Goal: Navigation & Orientation: Find specific page/section

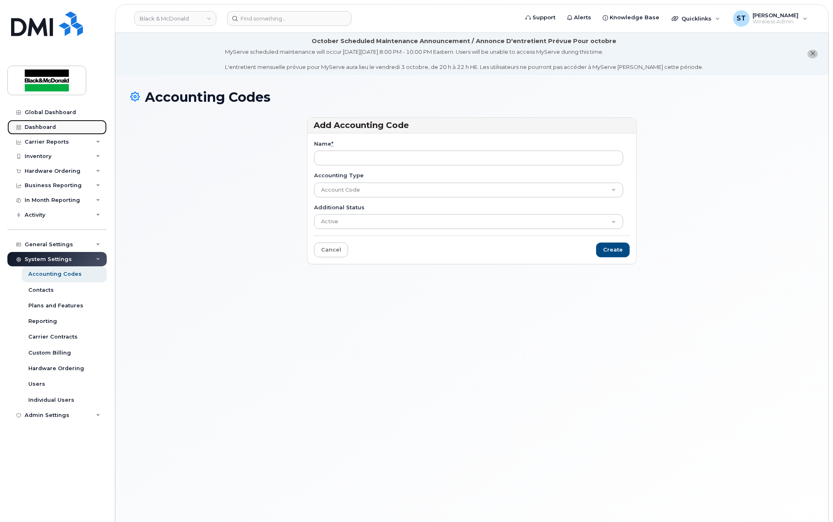
click at [36, 128] on div "Dashboard" at bounding box center [40, 127] width 31 height 7
